Goal: Find specific page/section: Find specific page/section

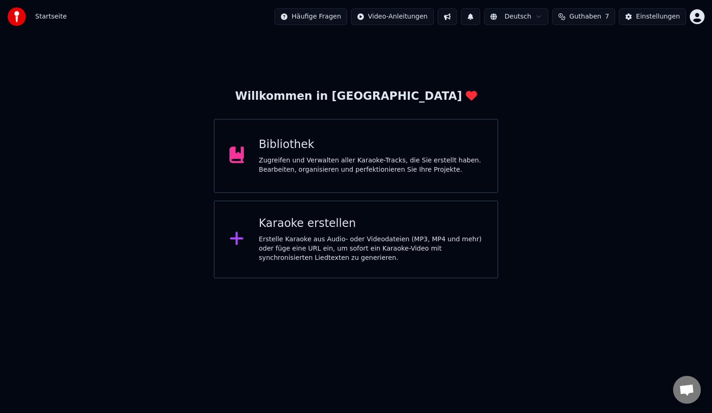
click at [295, 137] on div "Bibliothek" at bounding box center [371, 144] width 224 height 15
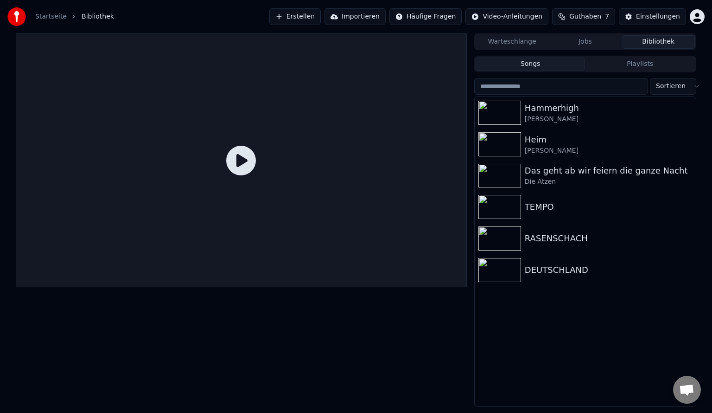
click at [562, 90] on input "search" at bounding box center [561, 86] width 174 height 17
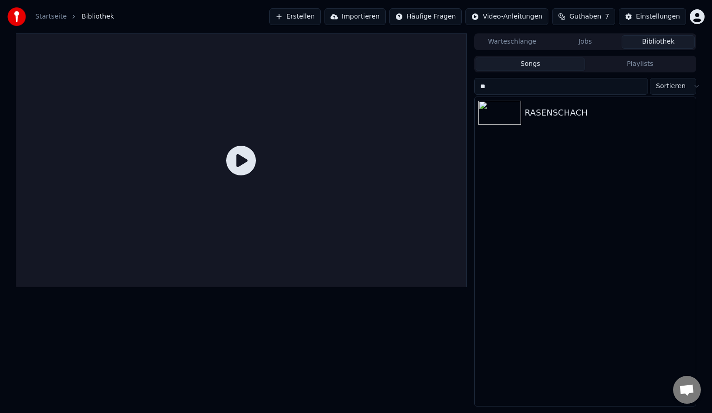
type input "*"
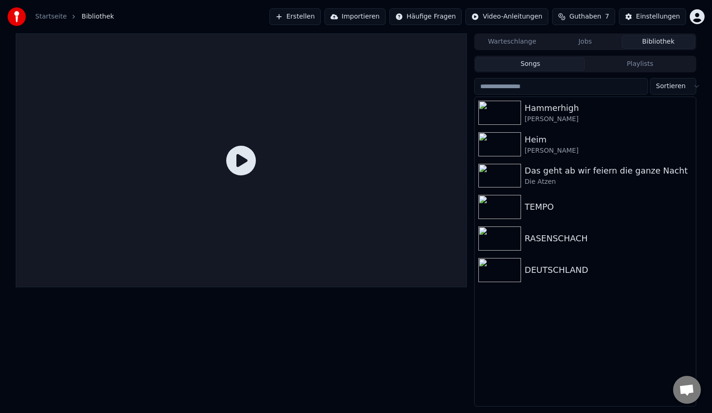
drag, startPoint x: 562, startPoint y: 90, endPoint x: 319, endPoint y: 18, distance: 253.0
click at [319, 18] on div "Startseite Bibliothek Erstellen Importieren Häufige Fragen Video-Anleitungen Gu…" at bounding box center [356, 206] width 712 height 413
click at [319, 18] on button "Erstellen" at bounding box center [294, 16] width 51 height 17
click at [88, 18] on span "Bibliothek" at bounding box center [98, 16] width 32 height 9
click at [54, 16] on link "Startseite" at bounding box center [51, 16] width 32 height 9
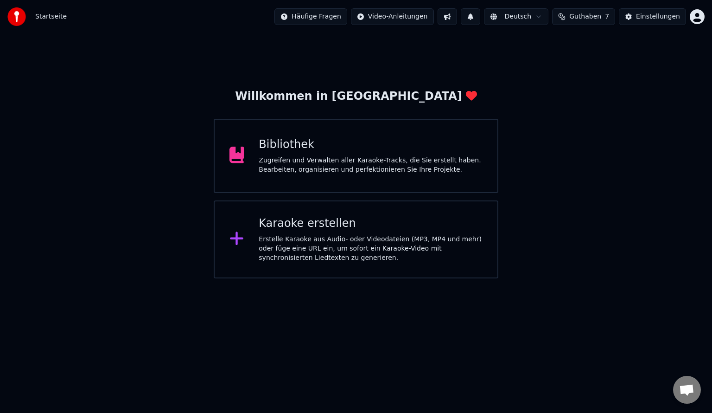
click at [286, 138] on div "Bibliothek" at bounding box center [371, 144] width 224 height 15
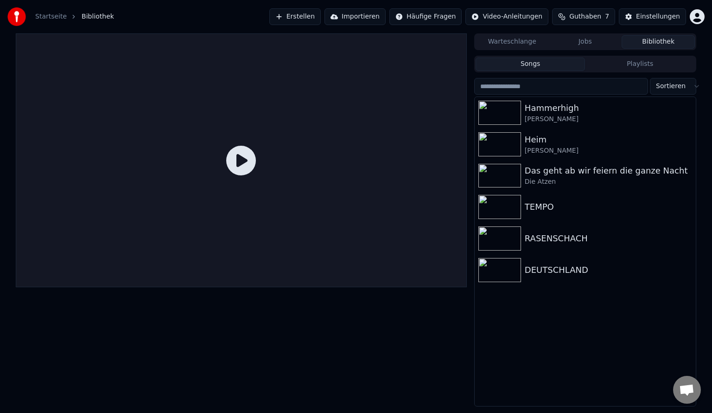
click at [538, 87] on input "search" at bounding box center [561, 86] width 174 height 17
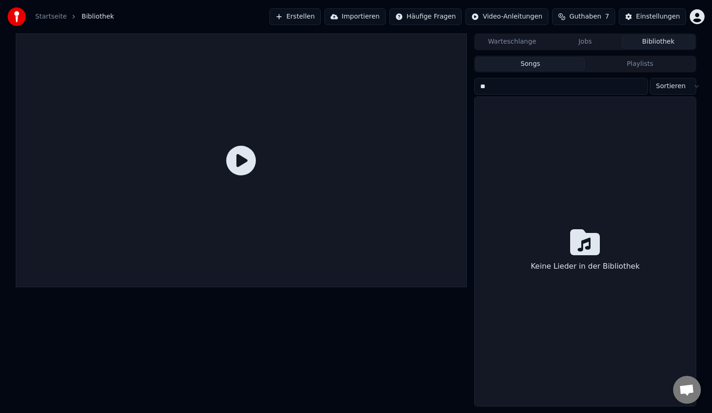
type input "*"
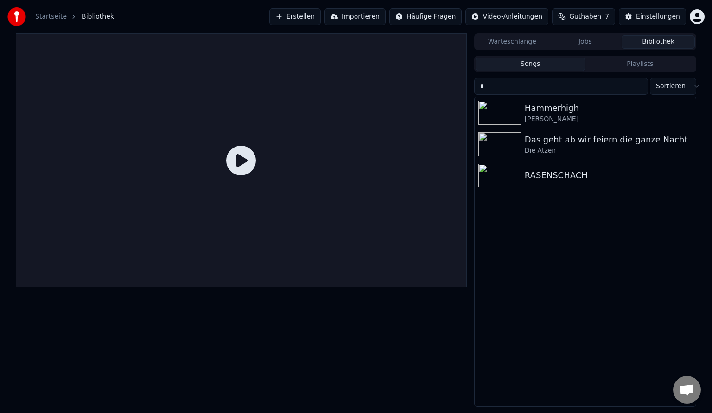
drag, startPoint x: 538, startPoint y: 88, endPoint x: 491, endPoint y: 67, distance: 51.5
click at [504, 76] on div "* Sortieren Hammerhigh [PERSON_NAME] geht ab wir feiern die ganze Nacht Die Atz…" at bounding box center [585, 241] width 222 height 330
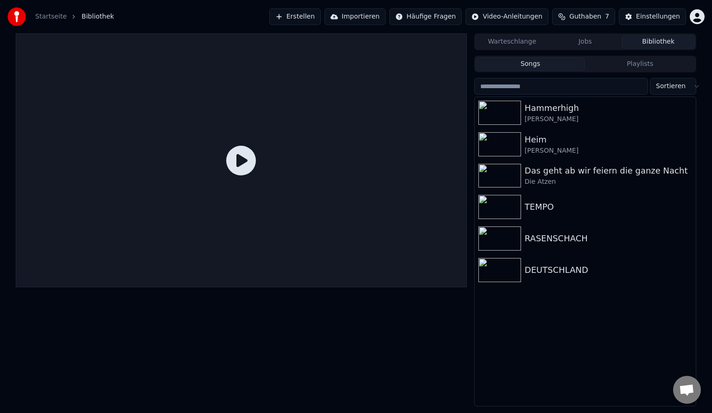
click at [46, 13] on link "Startseite" at bounding box center [51, 16] width 32 height 9
